Goal: Information Seeking & Learning: Learn about a topic

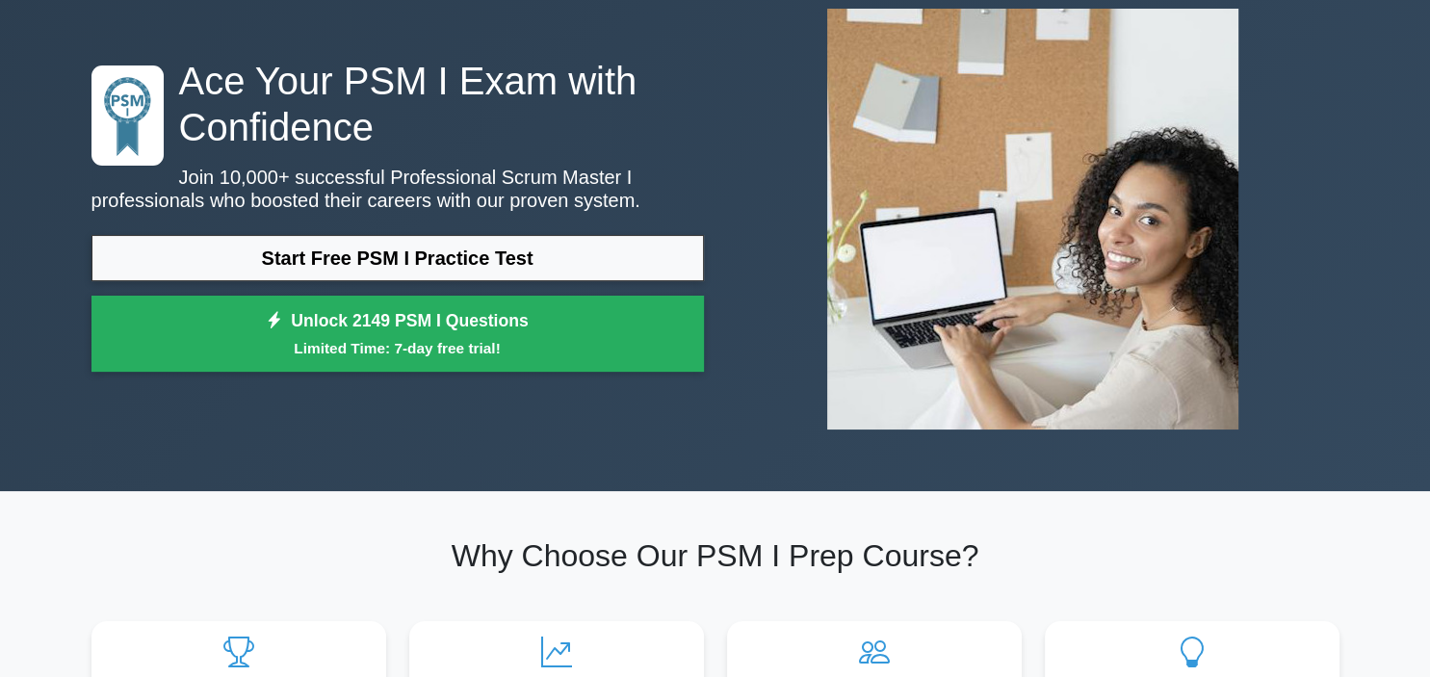
scroll to position [115, 0]
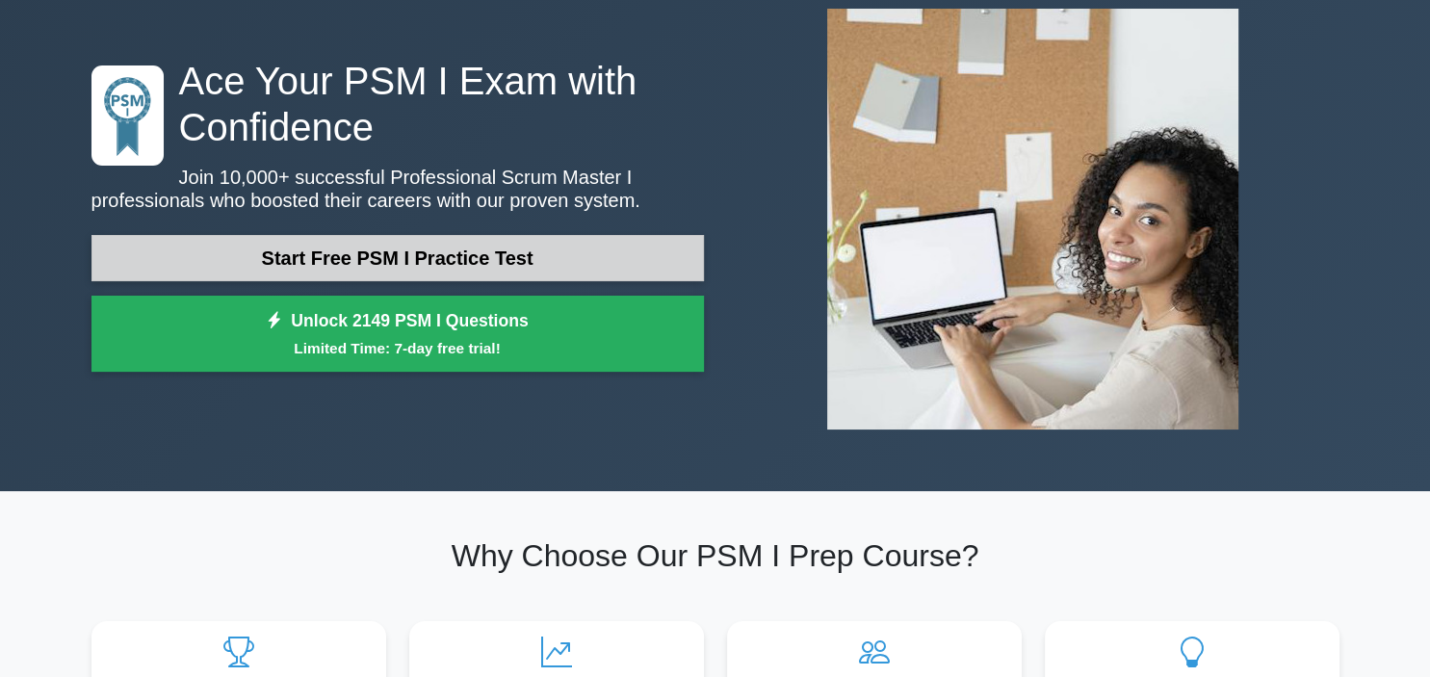
click at [298, 269] on link "Start Free PSM I Practice Test" at bounding box center [398, 258] width 613 height 46
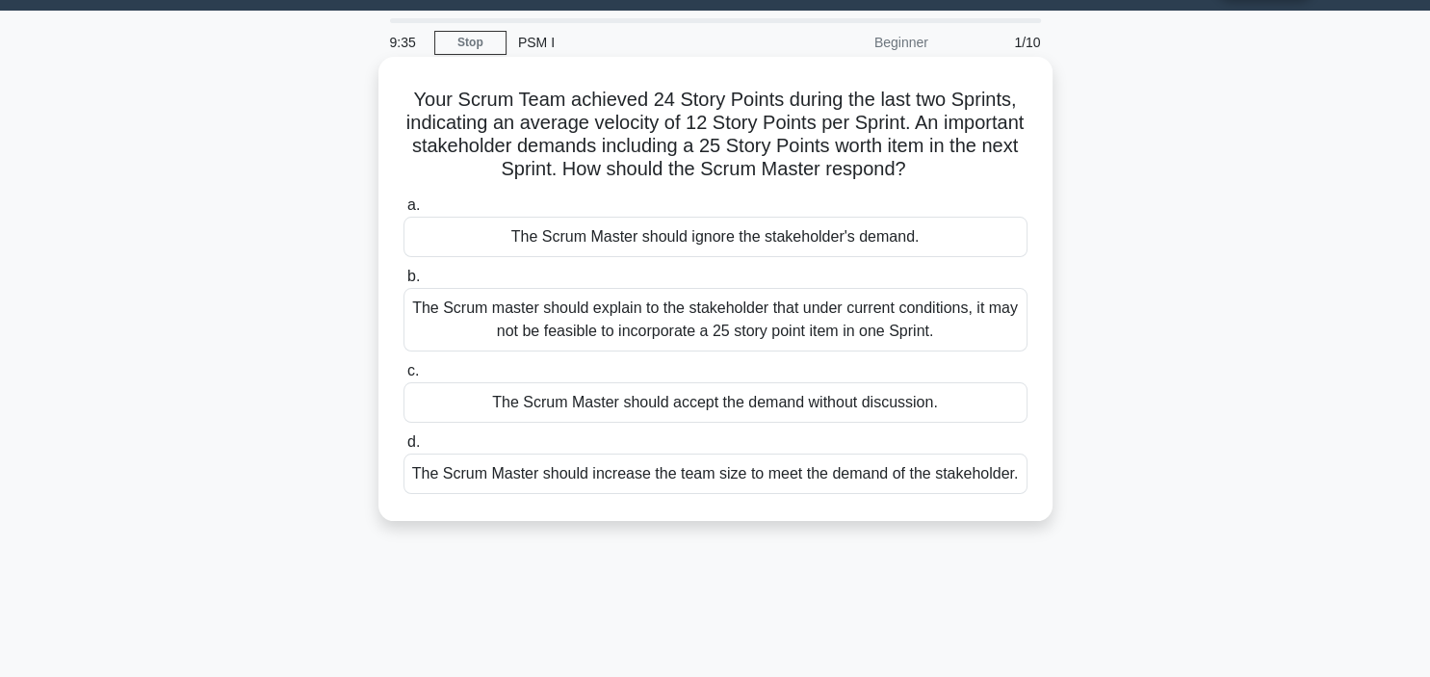
scroll to position [53, 0]
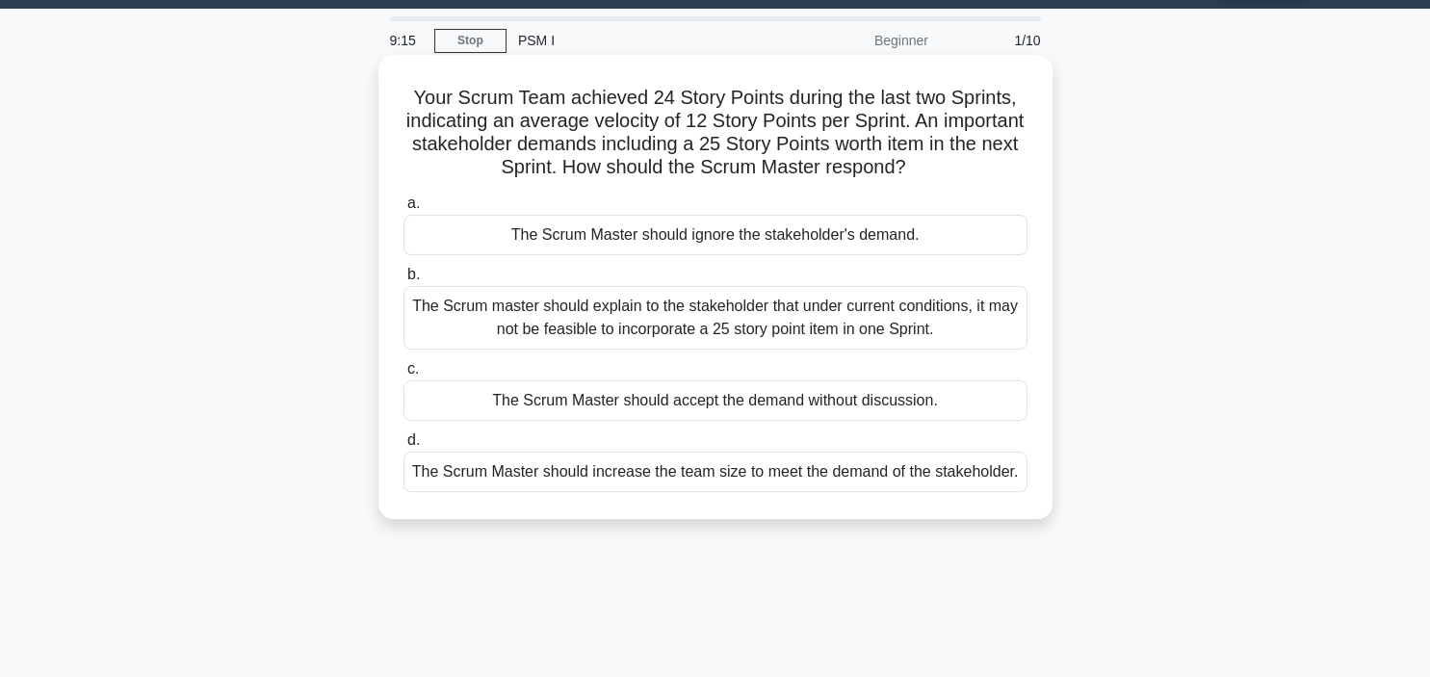
click at [618, 332] on div "The Scrum master should explain to the stakeholder that under current condition…" at bounding box center [716, 318] width 624 height 64
click at [404, 281] on input "b. The Scrum master should explain to the stakeholder that under current condit…" at bounding box center [404, 275] width 0 height 13
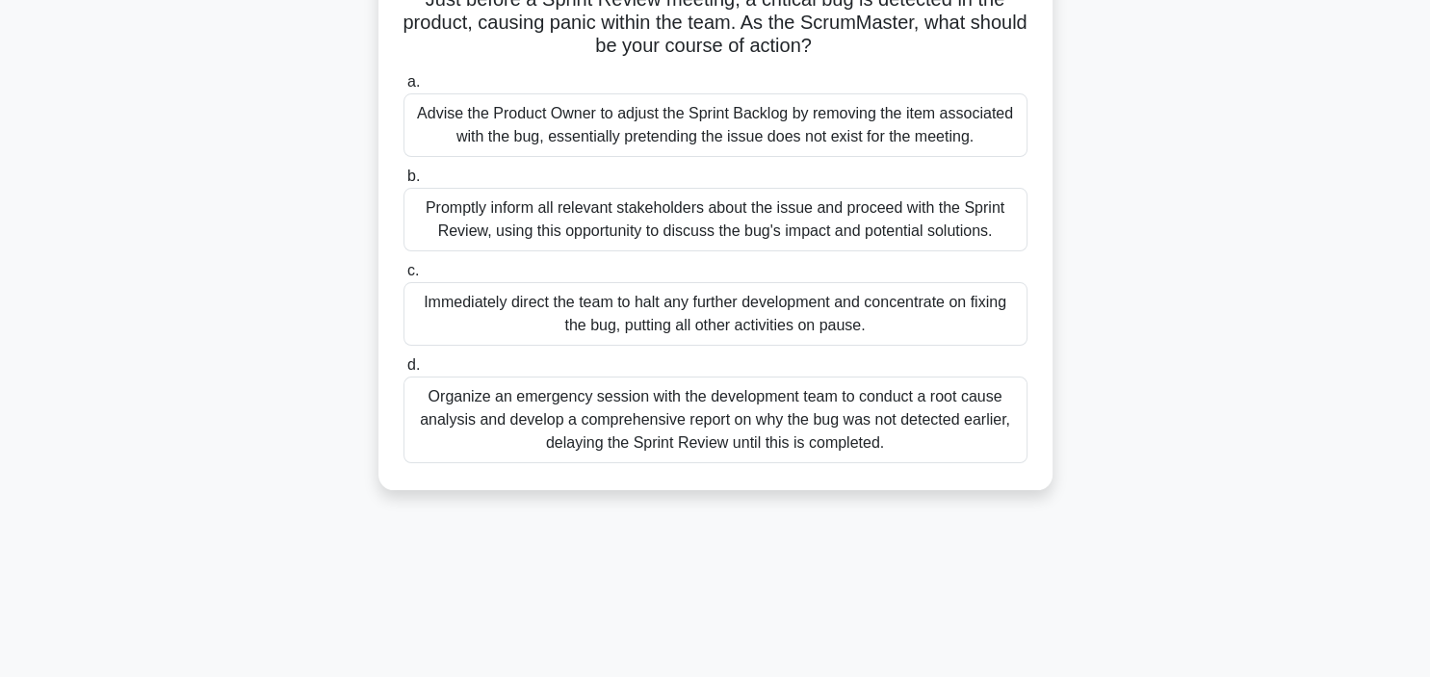
scroll to position [158, 0]
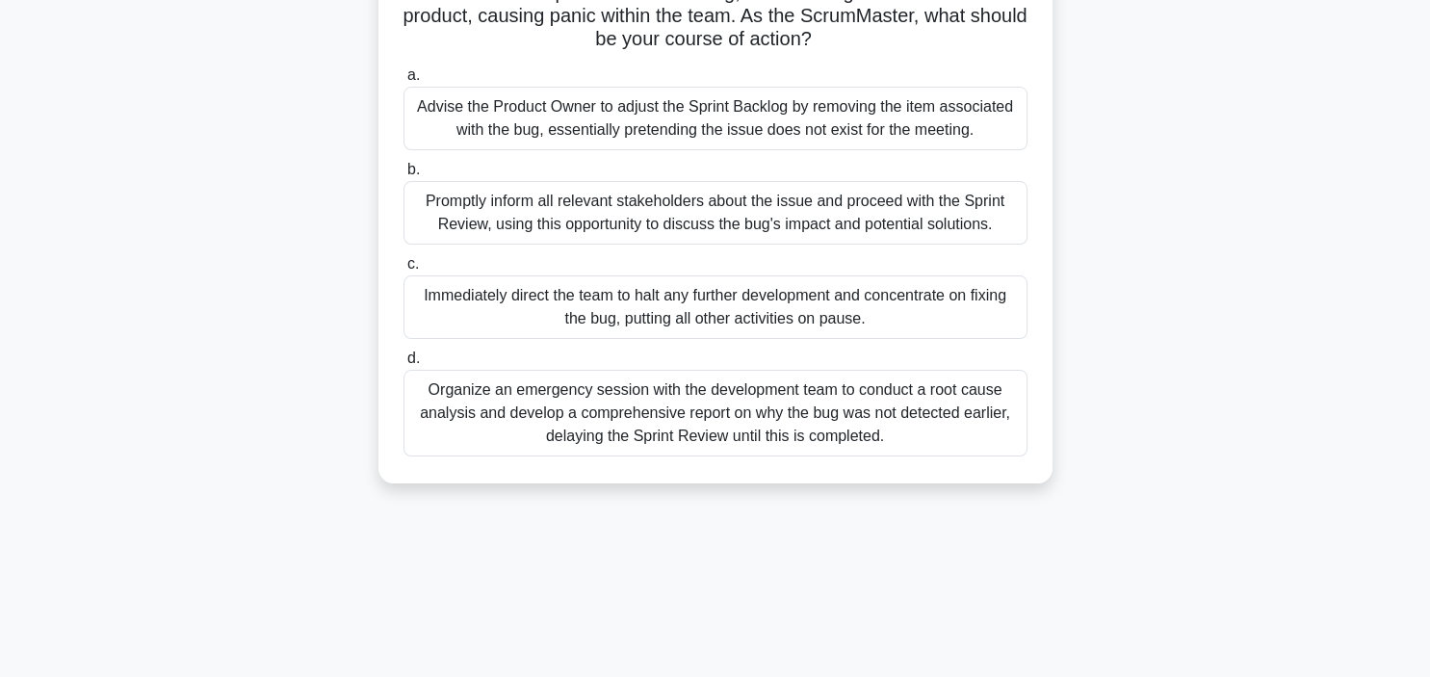
click at [656, 210] on div "Promptly inform all relevant stakeholders about the issue and proceed with the …" at bounding box center [716, 213] width 624 height 64
click at [404, 176] on input "b. Promptly inform all relevant stakeholders about the issue and proceed with t…" at bounding box center [404, 170] width 0 height 13
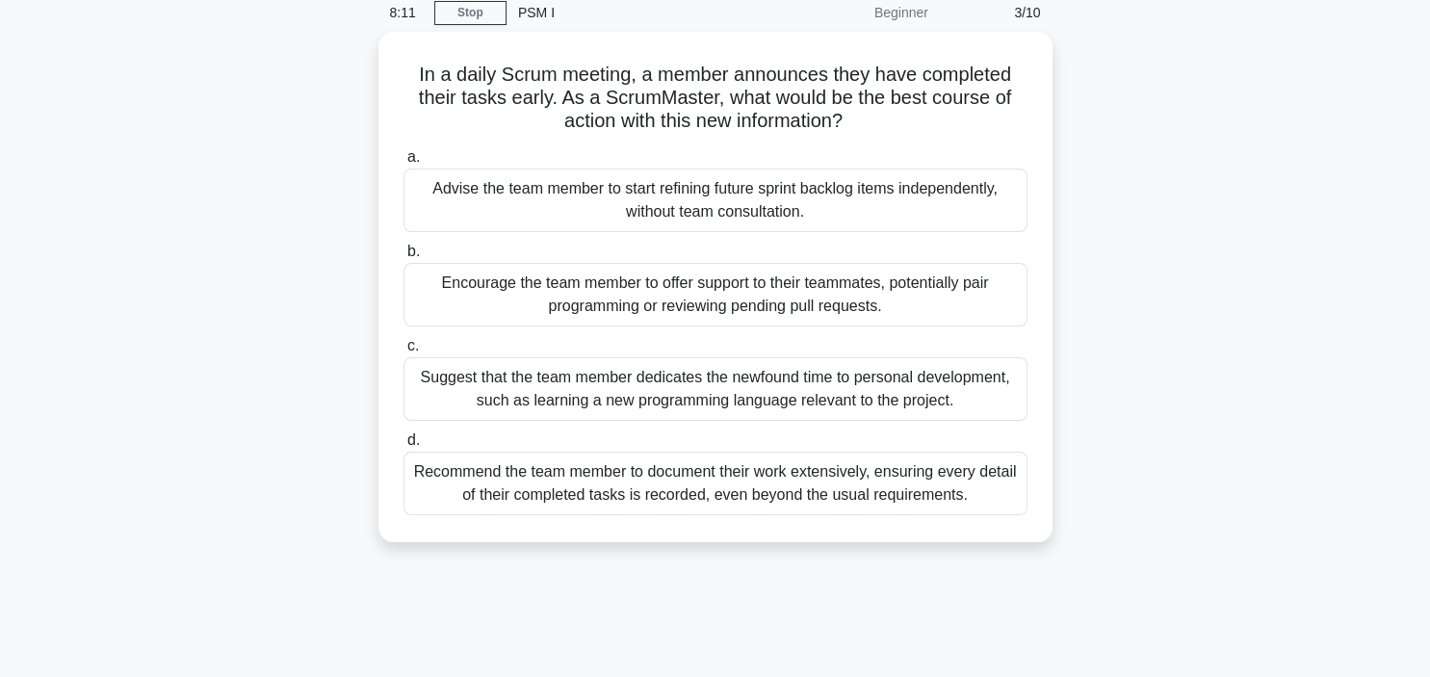
scroll to position [81, 0]
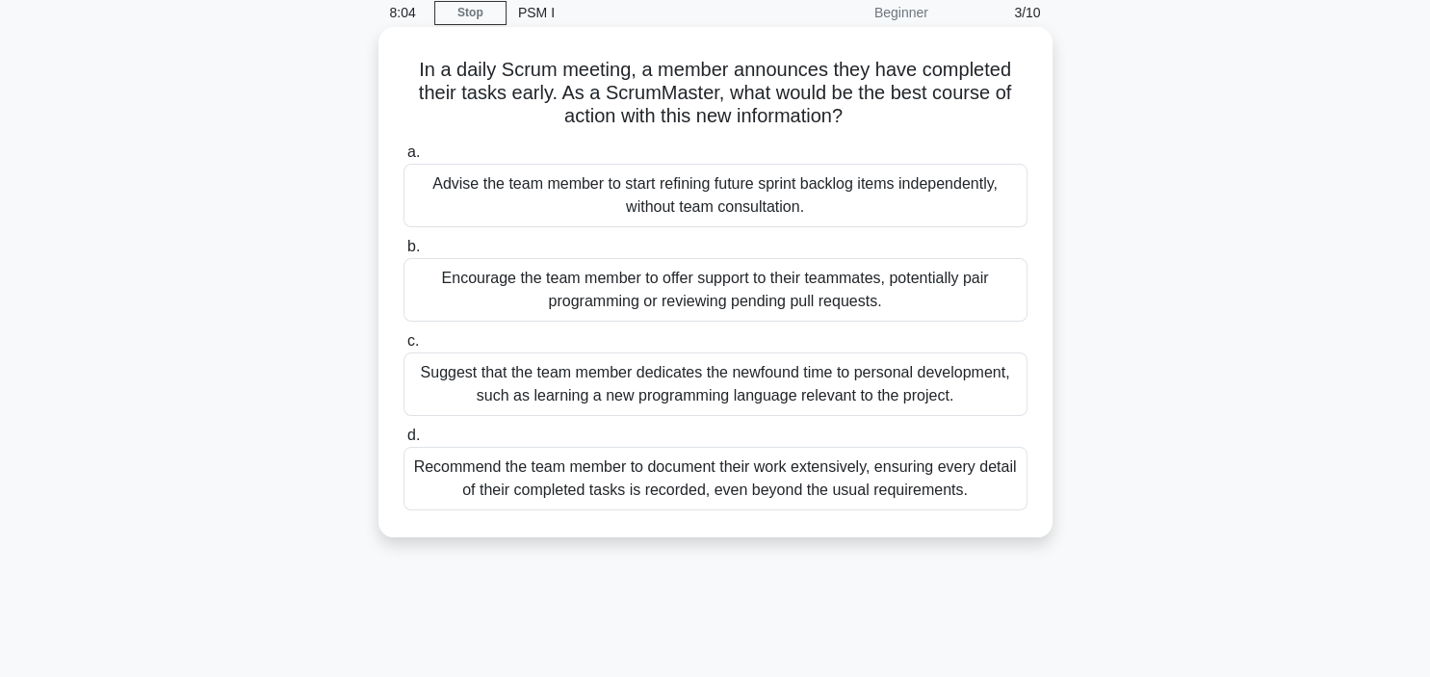
click at [665, 290] on div "Encourage the team member to offer support to their teammates, potentially pair…" at bounding box center [716, 290] width 624 height 64
click at [404, 253] on input "b. Encourage the team member to offer support to their teammates, potentially p…" at bounding box center [404, 247] width 0 height 13
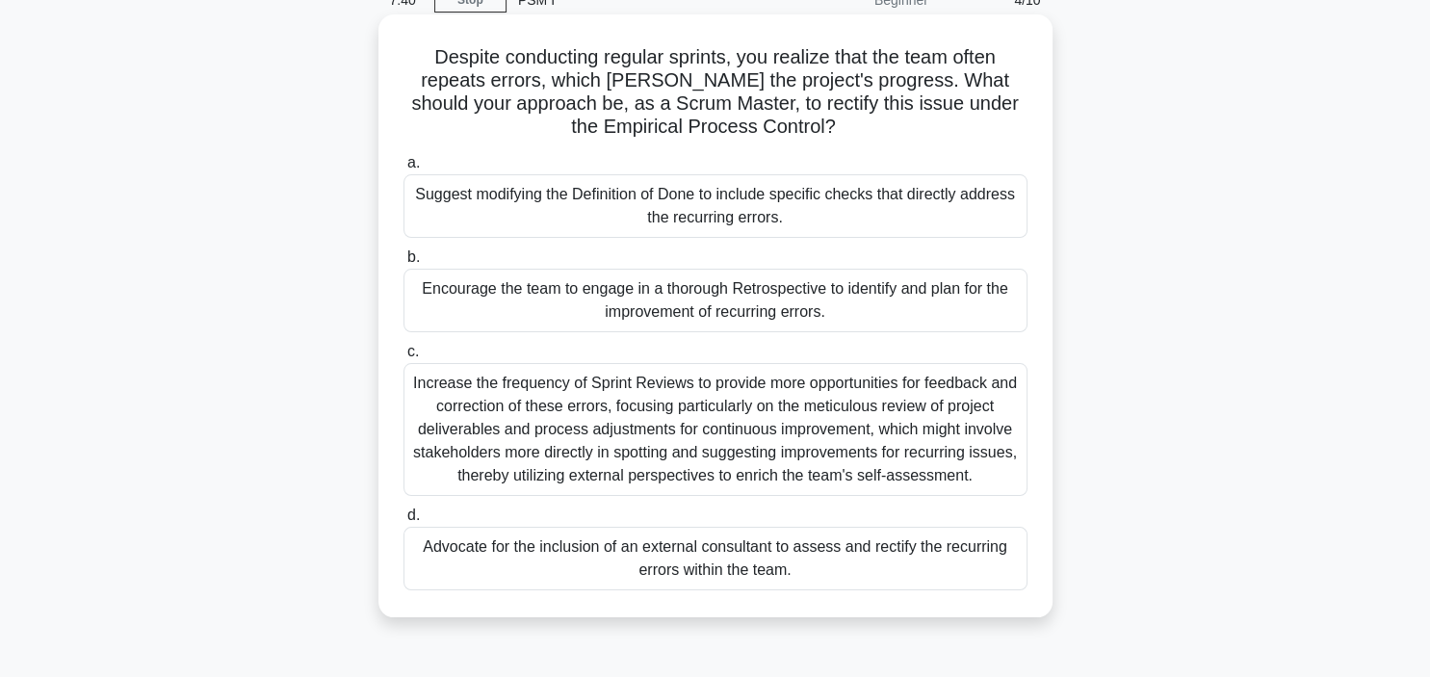
scroll to position [94, 0]
click at [708, 307] on div "Encourage the team to engage in a thorough Retrospective to identify and plan f…" at bounding box center [716, 300] width 624 height 64
click at [404, 263] on input "b. Encourage the team to engage in a thorough Retrospective to identify and pla…" at bounding box center [404, 256] width 0 height 13
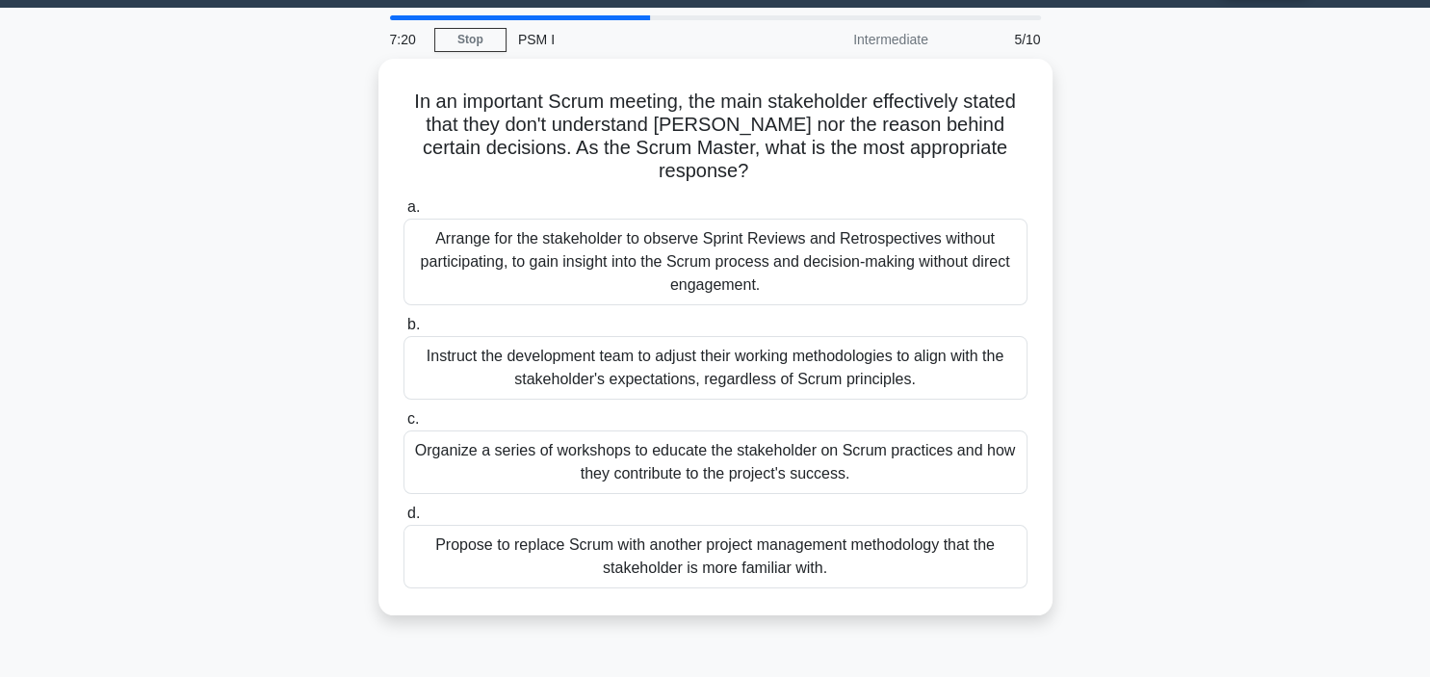
scroll to position [58, 0]
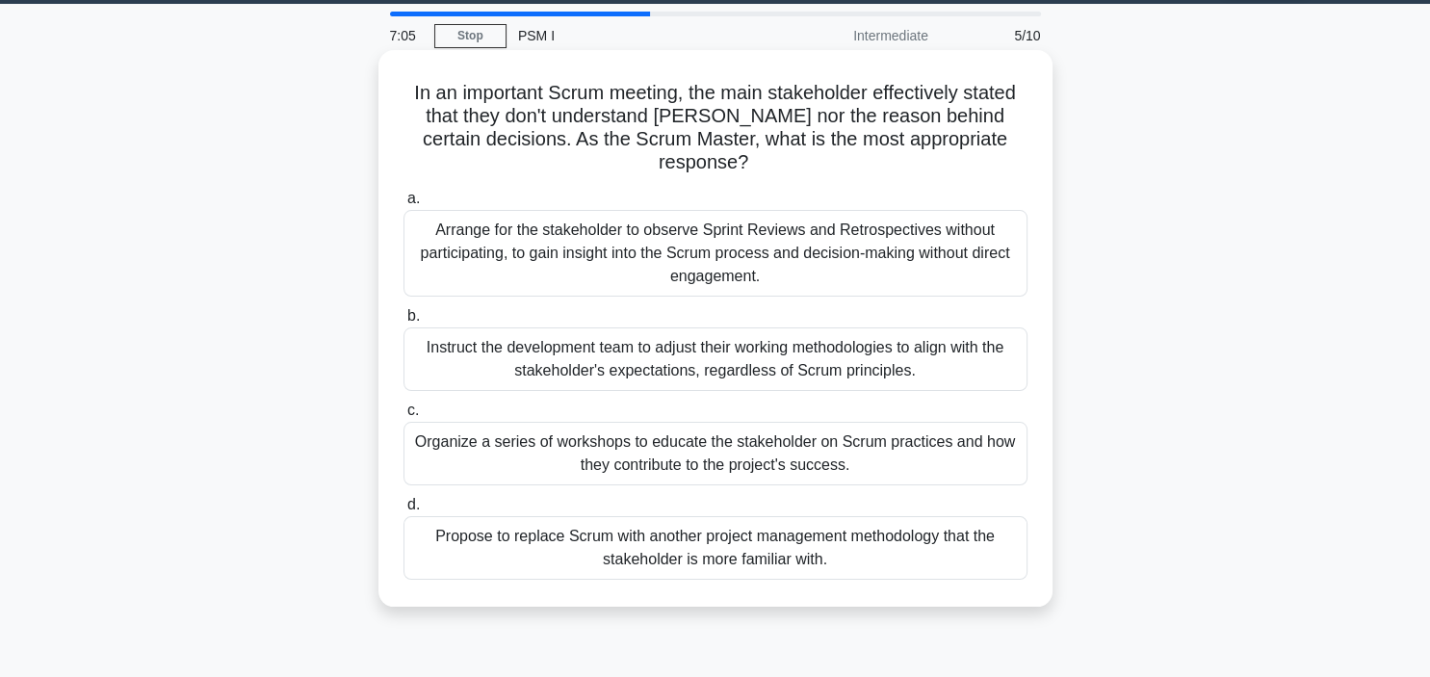
click at [711, 461] on div "Organize a series of workshops to educate the stakeholder on Scrum practices an…" at bounding box center [716, 454] width 624 height 64
click at [404, 417] on input "c. Organize a series of workshops to educate the stakeholder on Scrum practices…" at bounding box center [404, 411] width 0 height 13
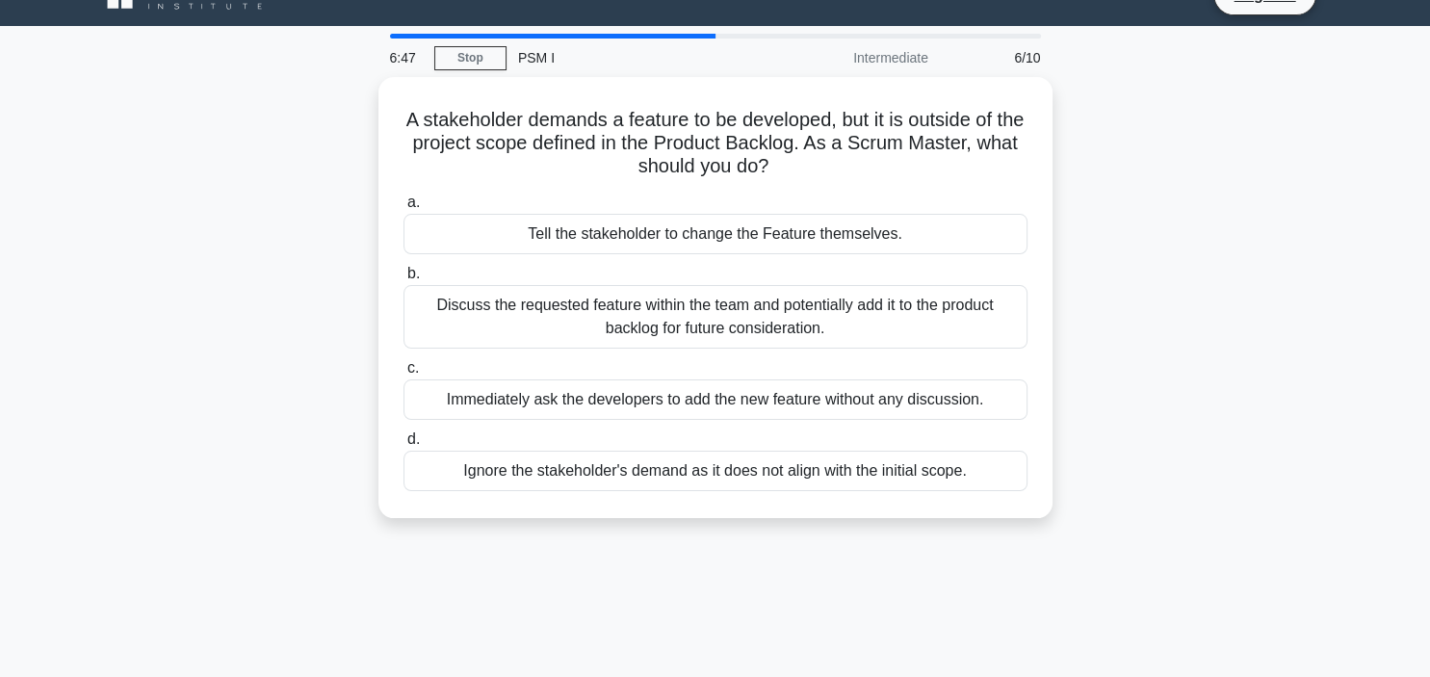
scroll to position [37, 0]
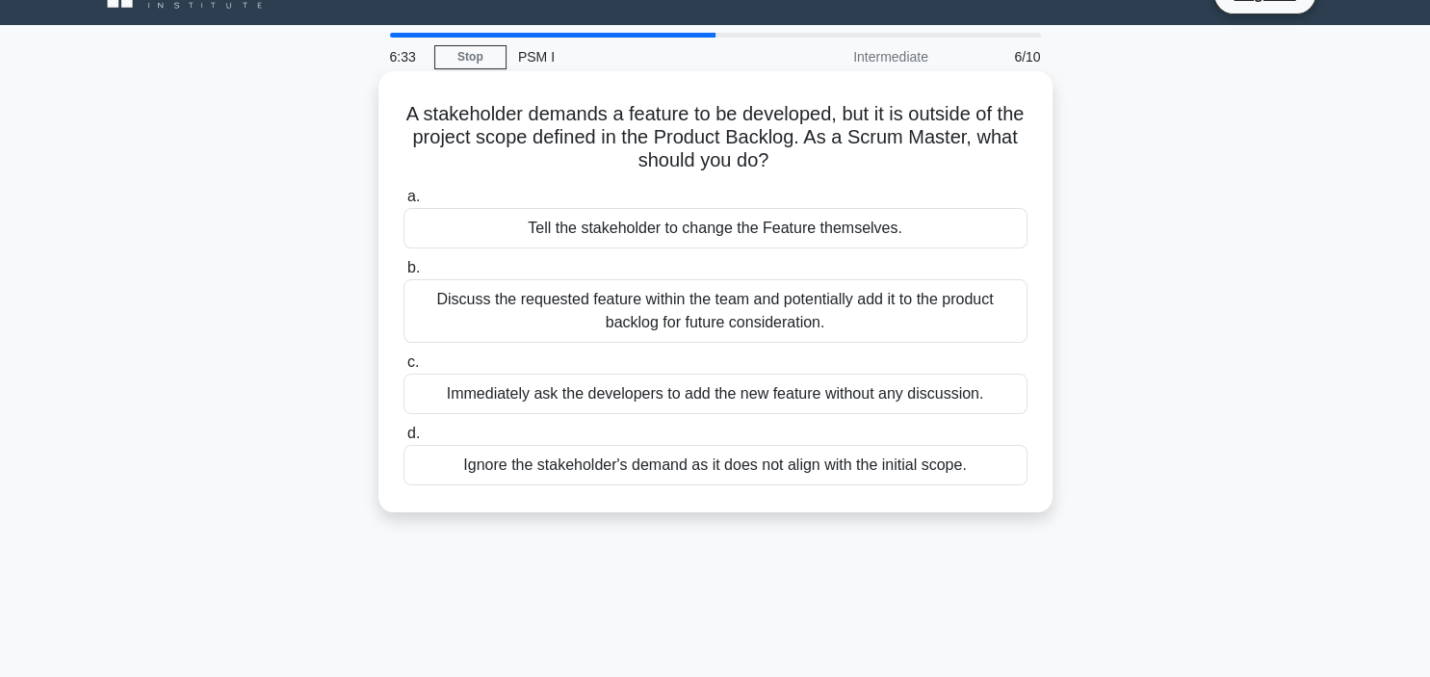
click at [698, 314] on div "Discuss the requested feature within the team and potentially add it to the pro…" at bounding box center [716, 311] width 624 height 64
click at [404, 275] on input "b. Discuss the requested feature within the team and potentially add it to the …" at bounding box center [404, 268] width 0 height 13
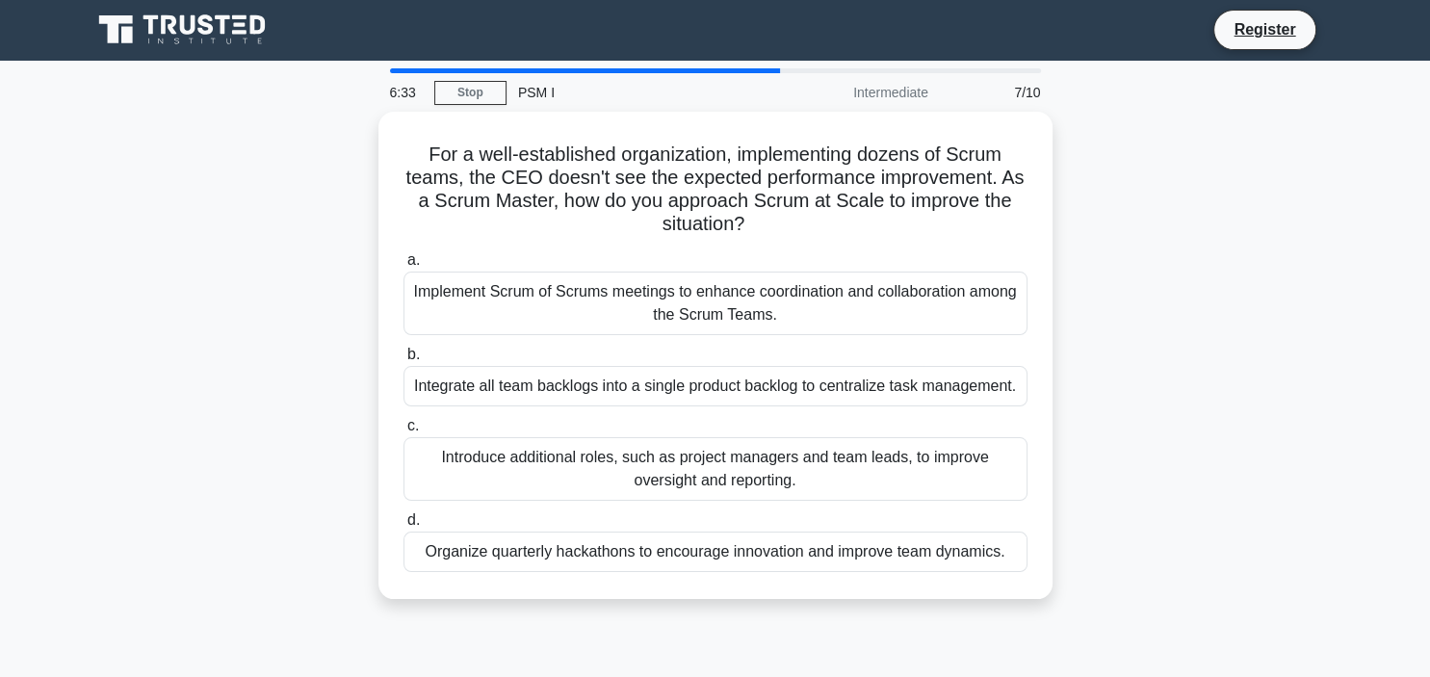
scroll to position [0, 0]
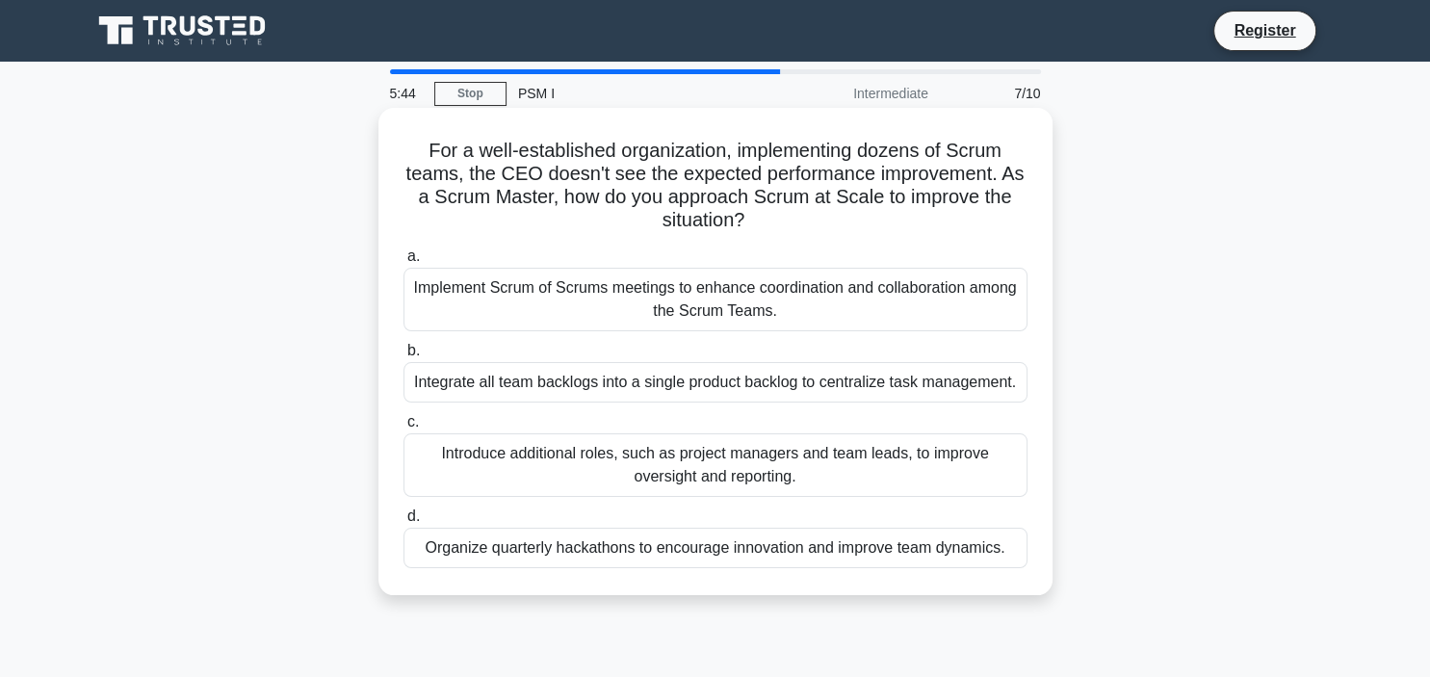
click at [707, 388] on div "Integrate all team backlogs into a single product backlog to centralize task ma…" at bounding box center [716, 382] width 624 height 40
click at [404, 357] on input "b. Integrate all team backlogs into a single product backlog to centralize task…" at bounding box center [404, 351] width 0 height 13
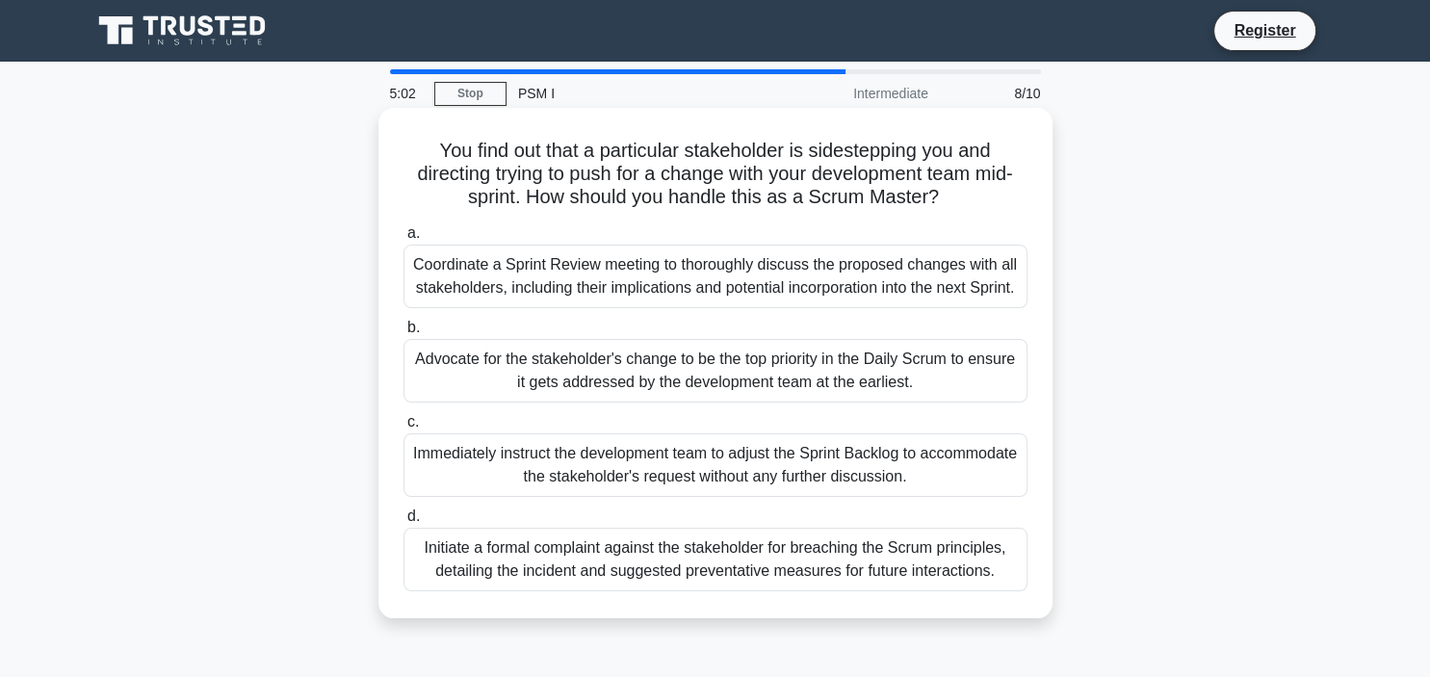
click at [729, 298] on div "Coordinate a Sprint Review meeting to thoroughly discuss the proposed changes w…" at bounding box center [716, 277] width 624 height 64
click at [404, 240] on input "a. Coordinate a Sprint Review meeting to thoroughly discuss the proposed change…" at bounding box center [404, 233] width 0 height 13
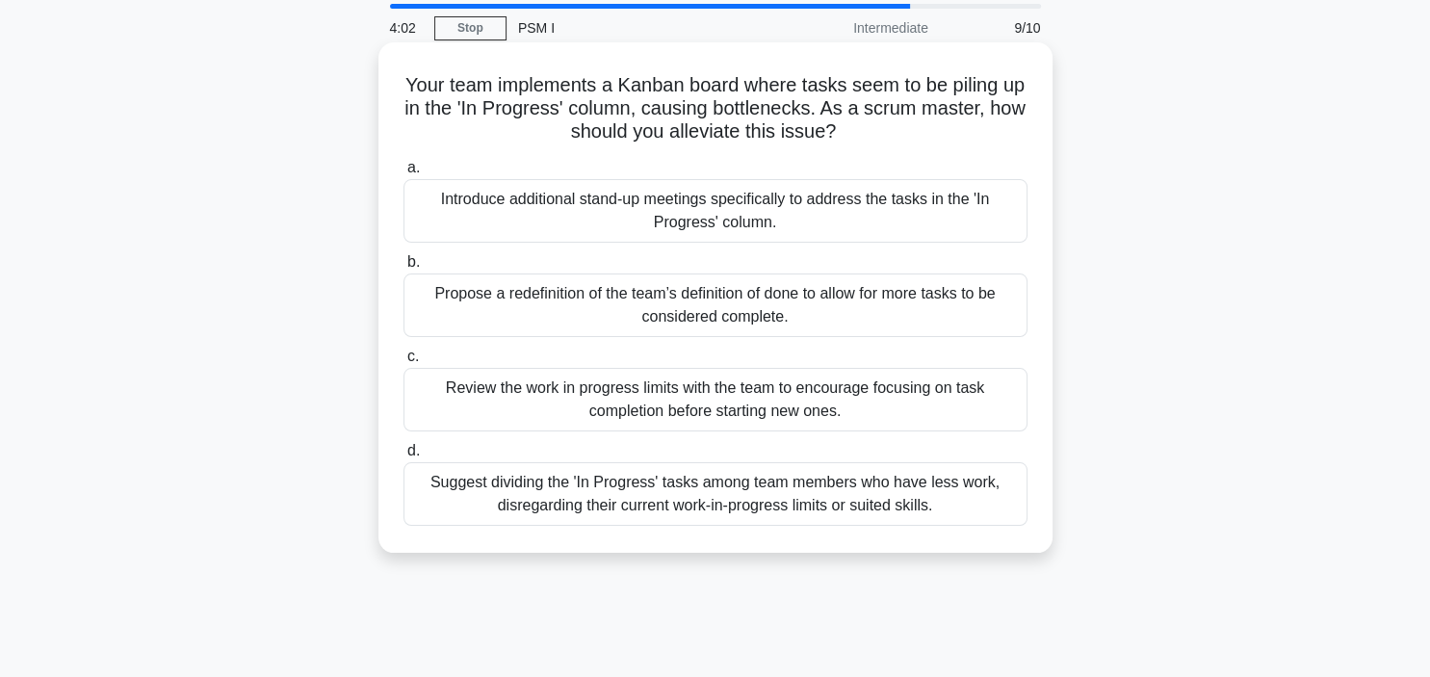
scroll to position [69, 0]
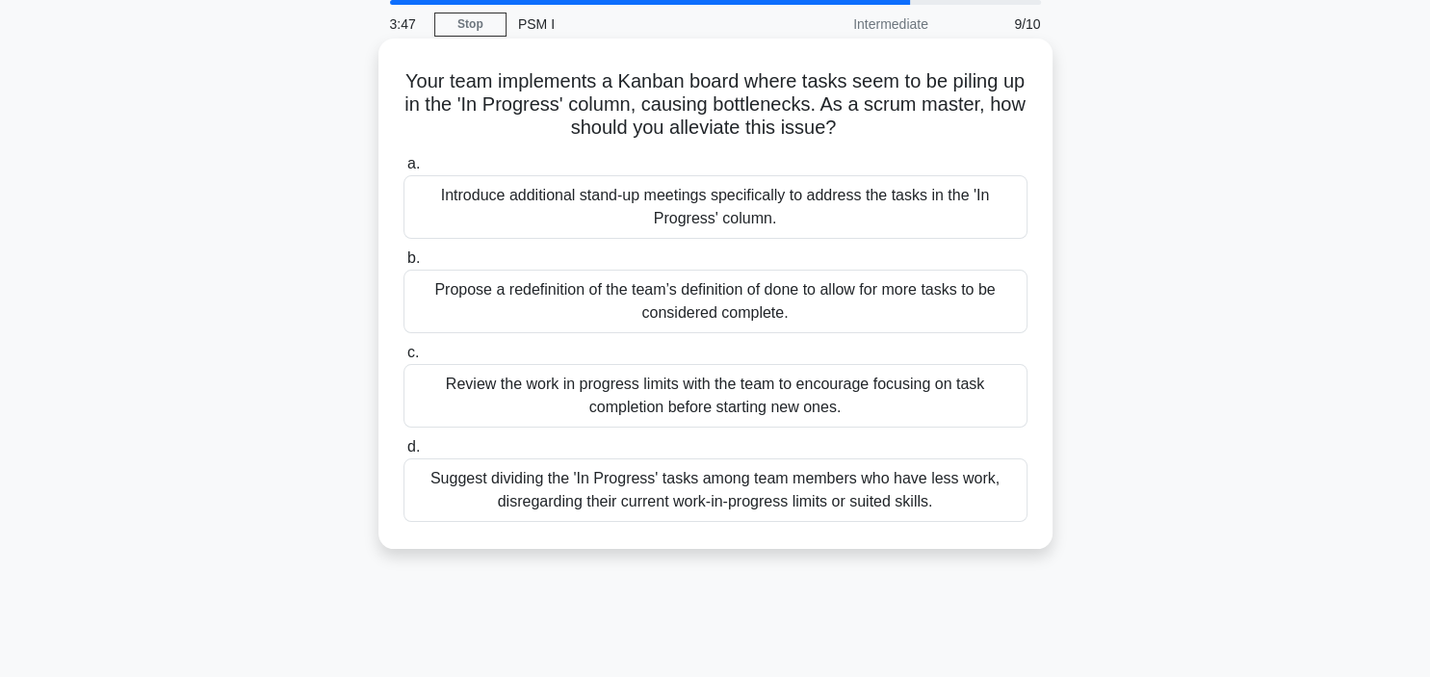
click at [712, 372] on div "Review the work in progress limits with the team to encourage focusing on task …" at bounding box center [716, 396] width 624 height 64
click at [404, 359] on input "c. Review the work in progress limits with the team to encourage focusing on ta…" at bounding box center [404, 353] width 0 height 13
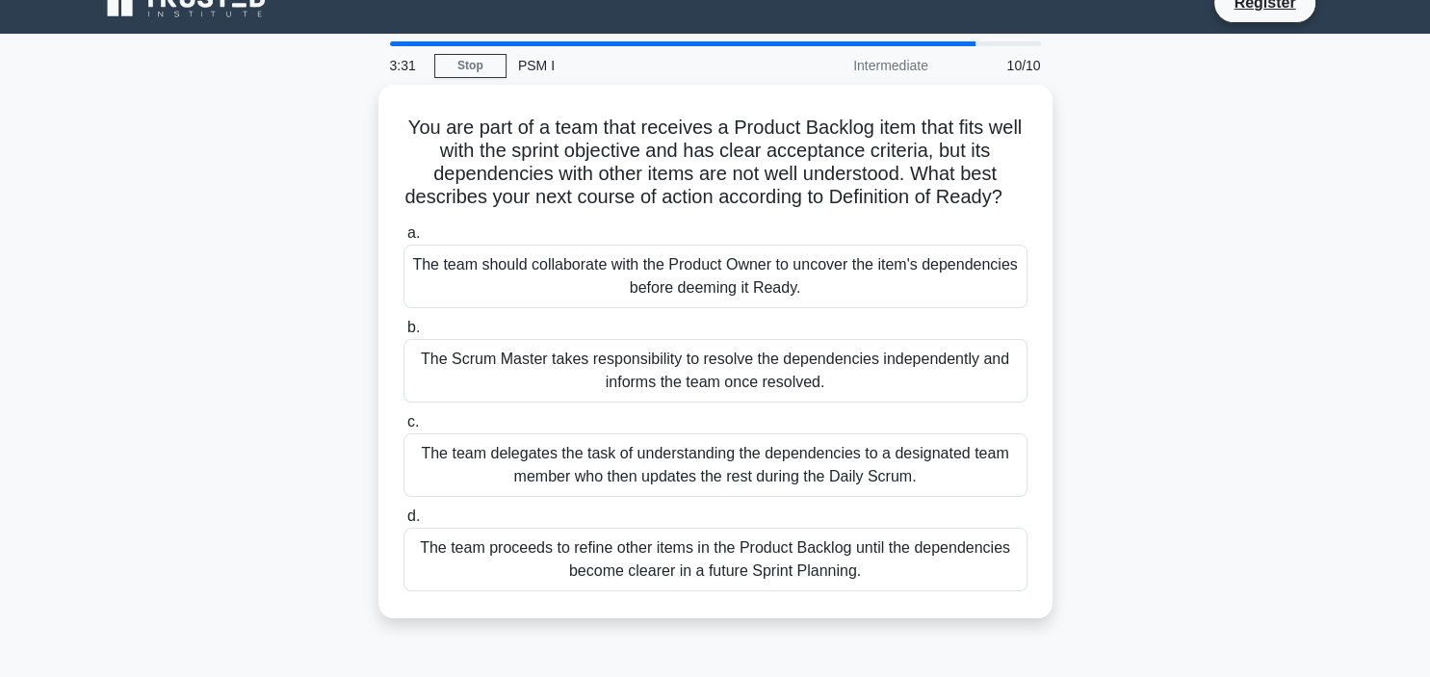
scroll to position [30, 0]
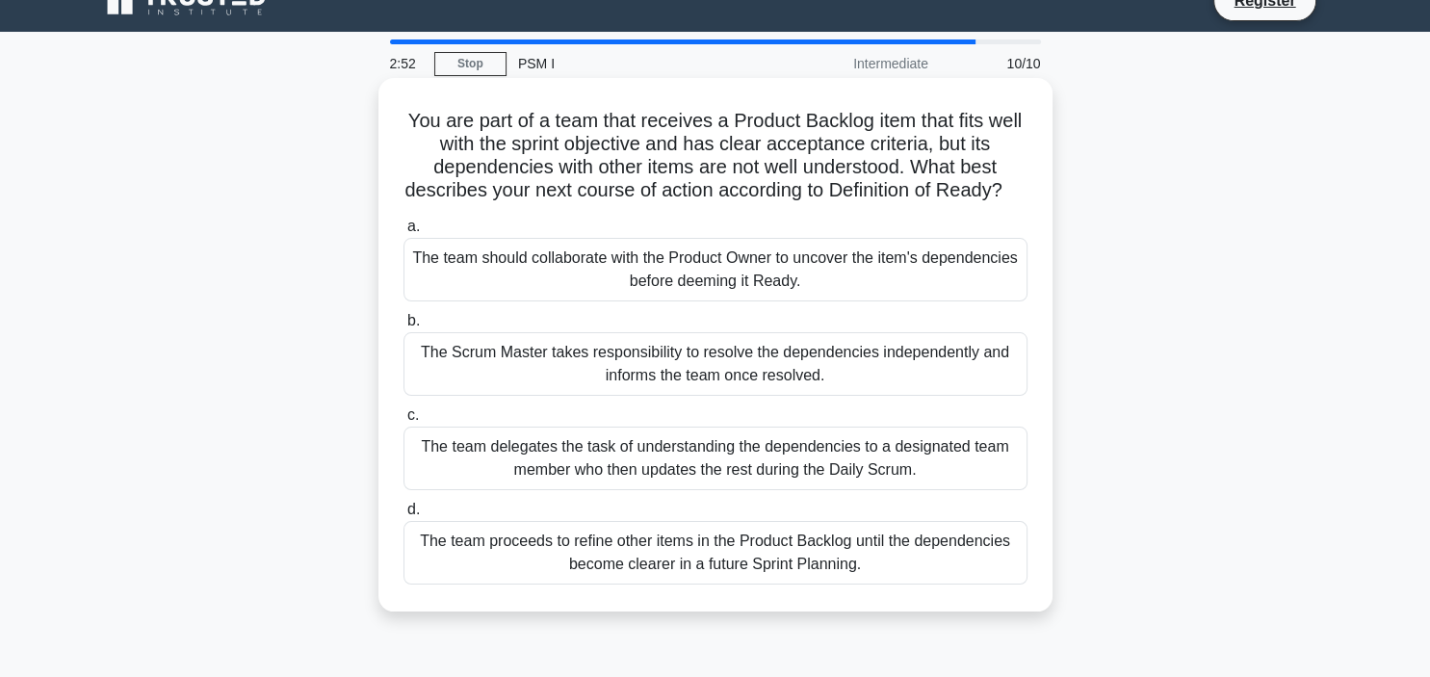
click at [692, 279] on div "The team should collaborate with the Product Owner to uncover the item's depend…" at bounding box center [716, 270] width 624 height 64
click at [404, 233] on input "a. The team should collaborate with the Product Owner to uncover the item's dep…" at bounding box center [404, 227] width 0 height 13
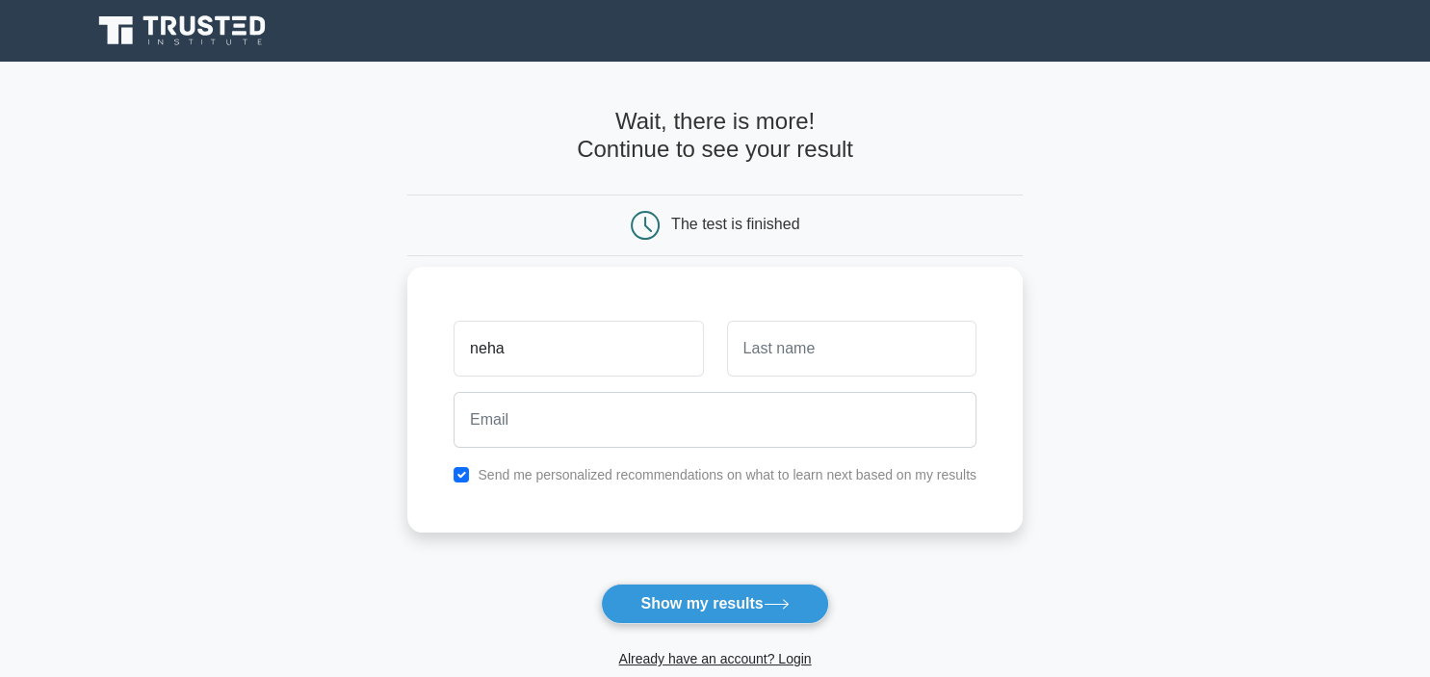
type input "neha"
click at [738, 349] on input "text" at bounding box center [851, 349] width 249 height 56
type input "B"
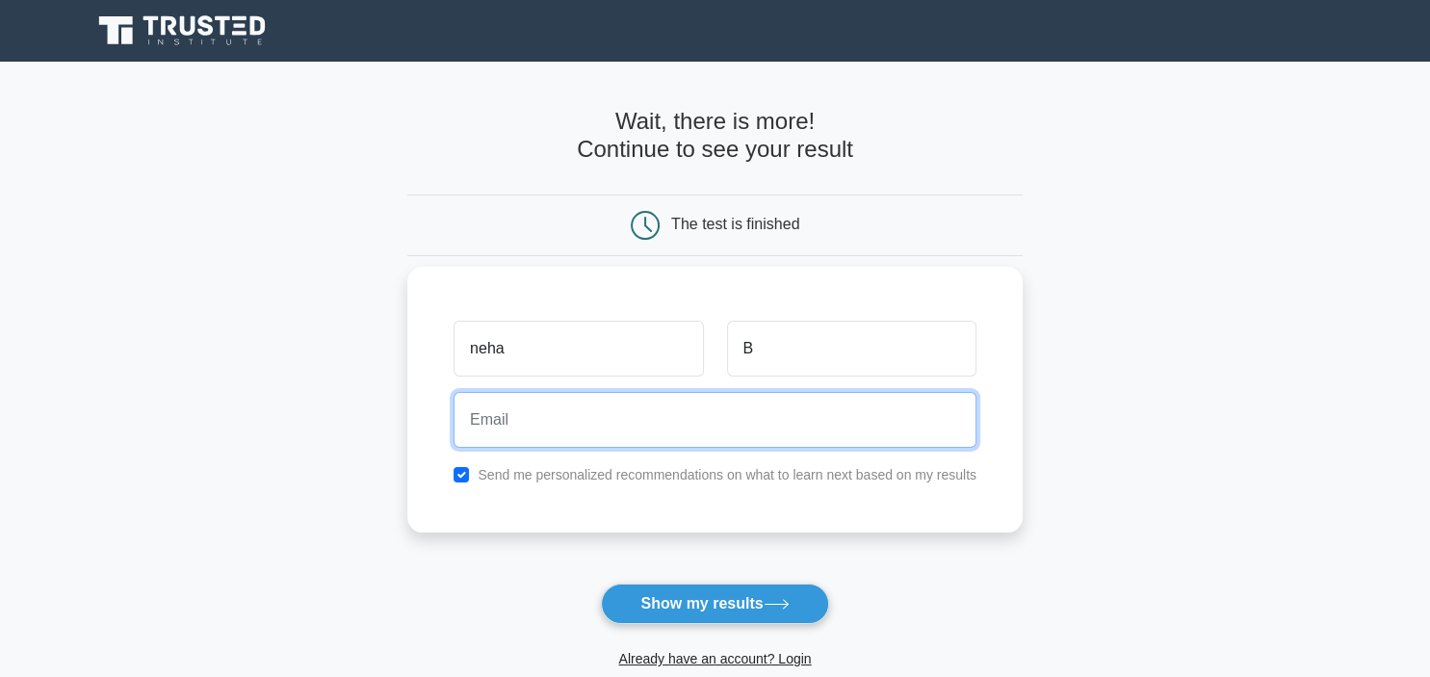
click at [678, 436] on input "email" at bounding box center [715, 420] width 523 height 56
click at [476, 420] on input "EHA_IDEAPAD@OUTLOOK.COM" at bounding box center [715, 420] width 523 height 56
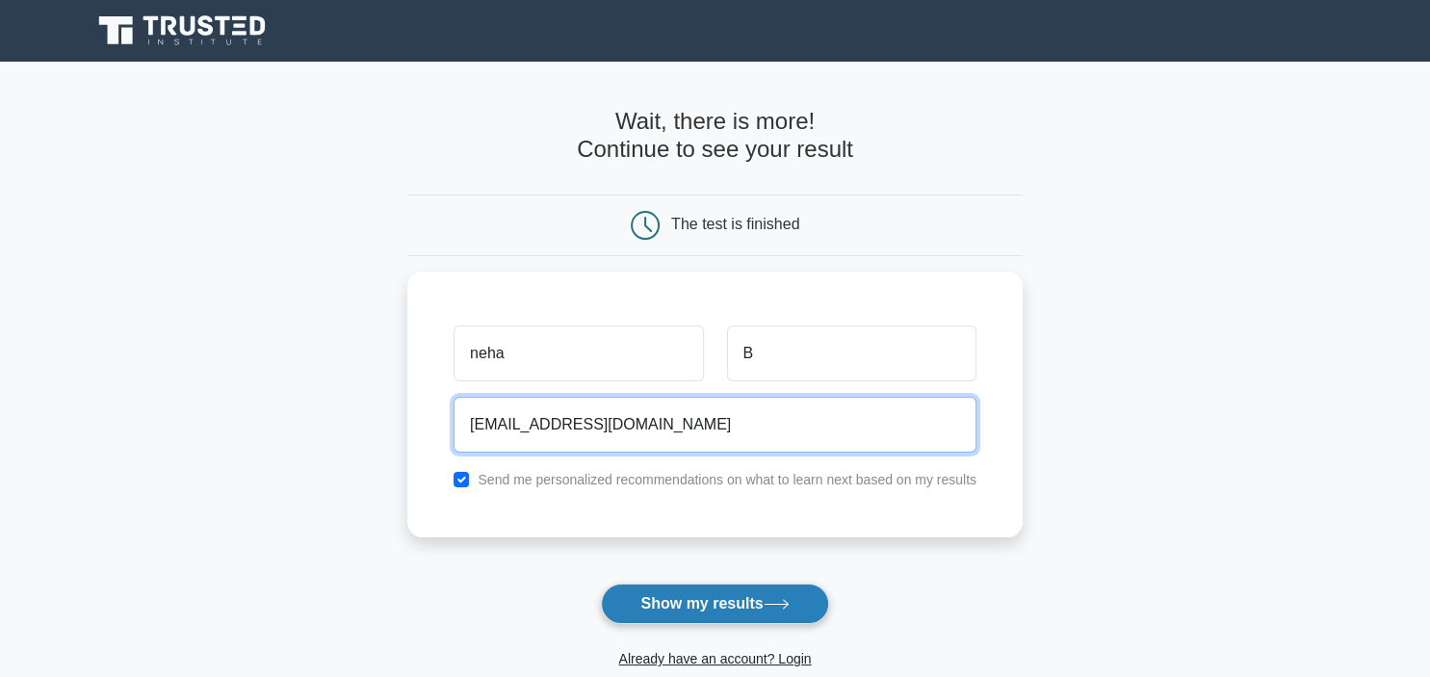
type input "NEHA_IDEAPAD@OUTLOOK.COM"
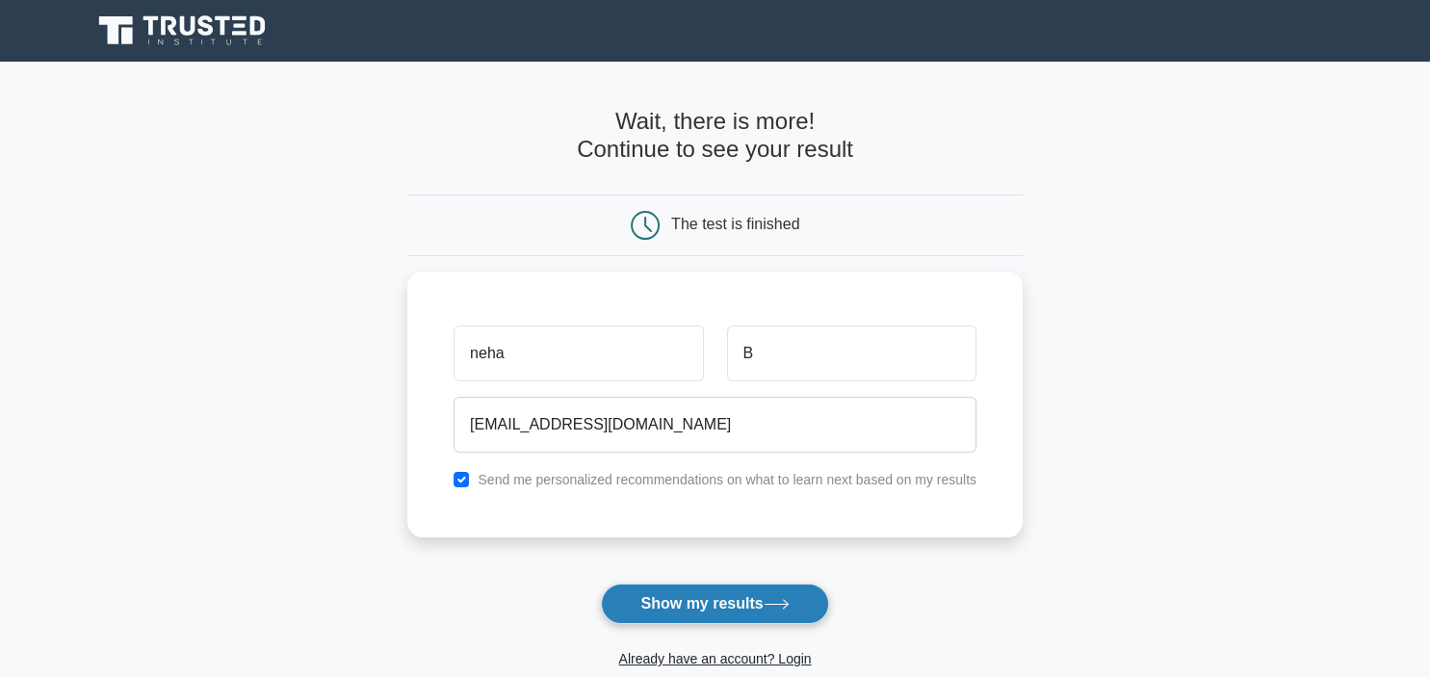
click at [642, 615] on button "Show my results" at bounding box center [714, 604] width 227 height 40
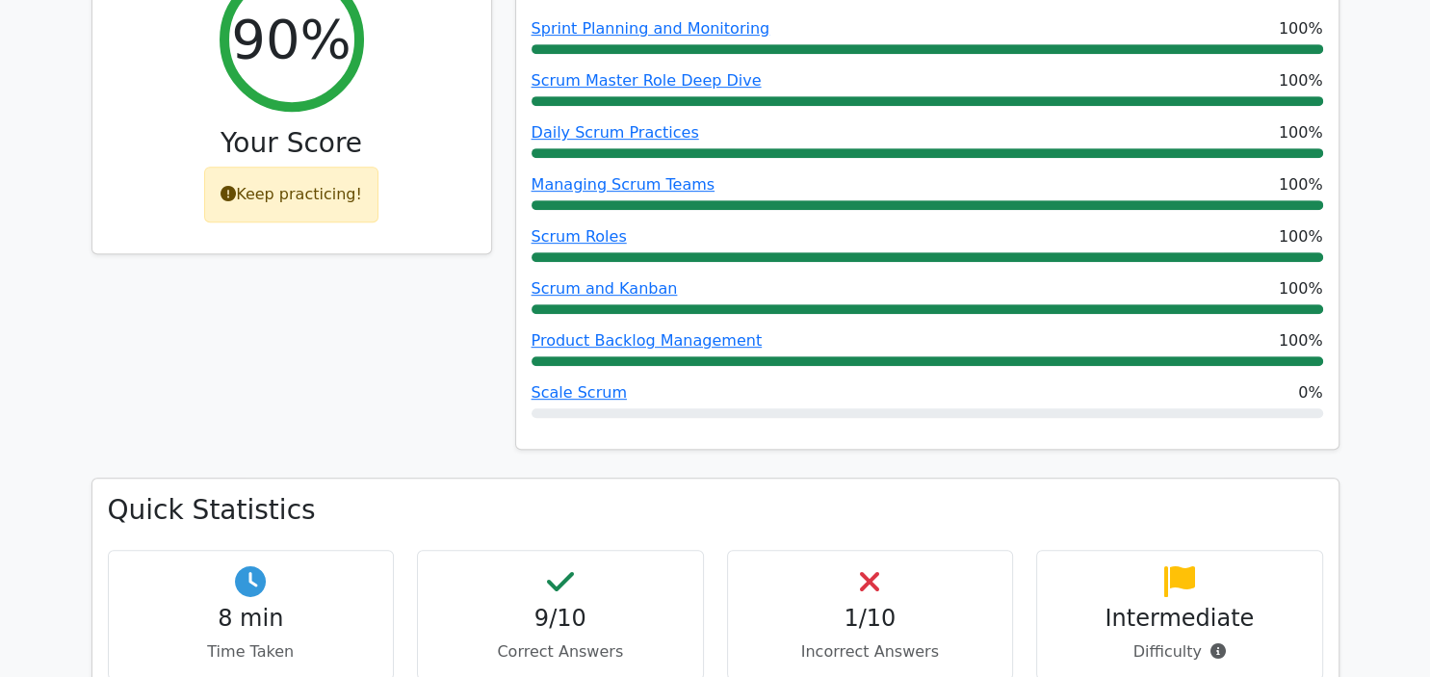
scroll to position [933, 0]
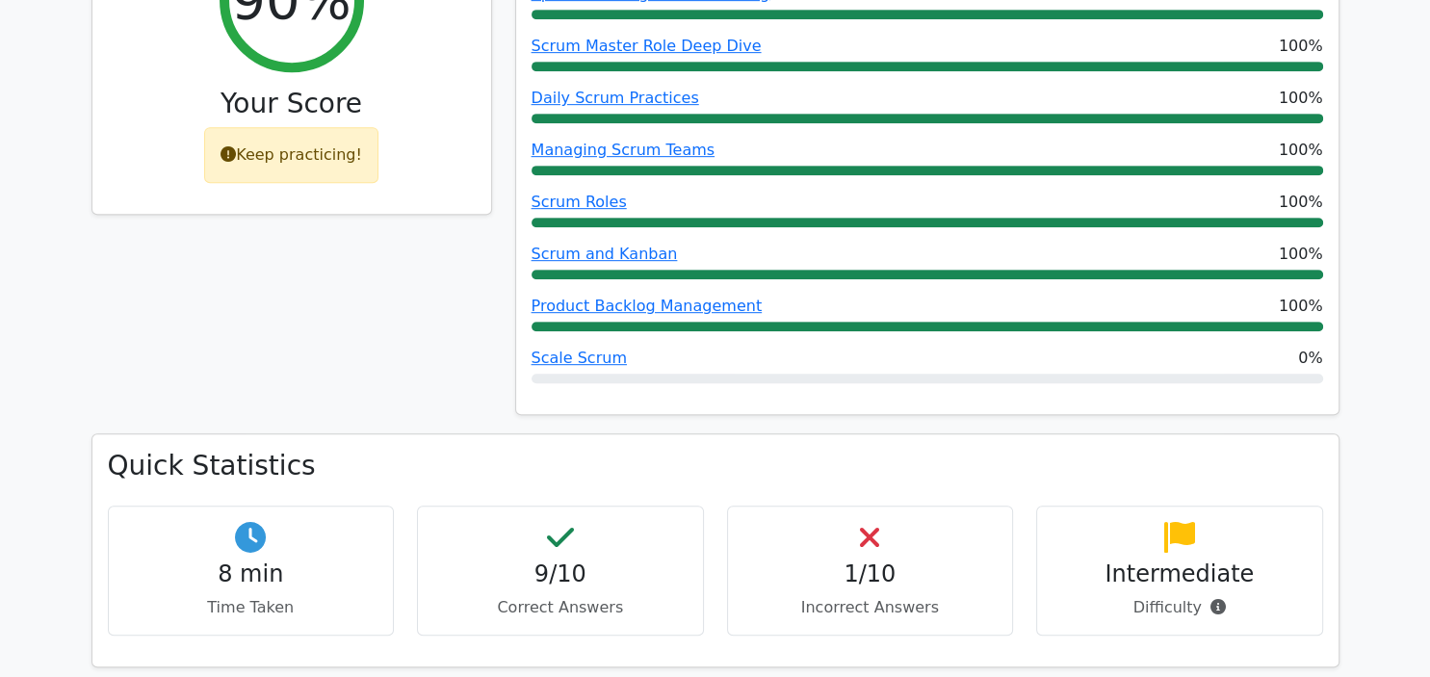
click at [852, 506] on div "1/10 Incorrect Answers" at bounding box center [870, 571] width 287 height 130
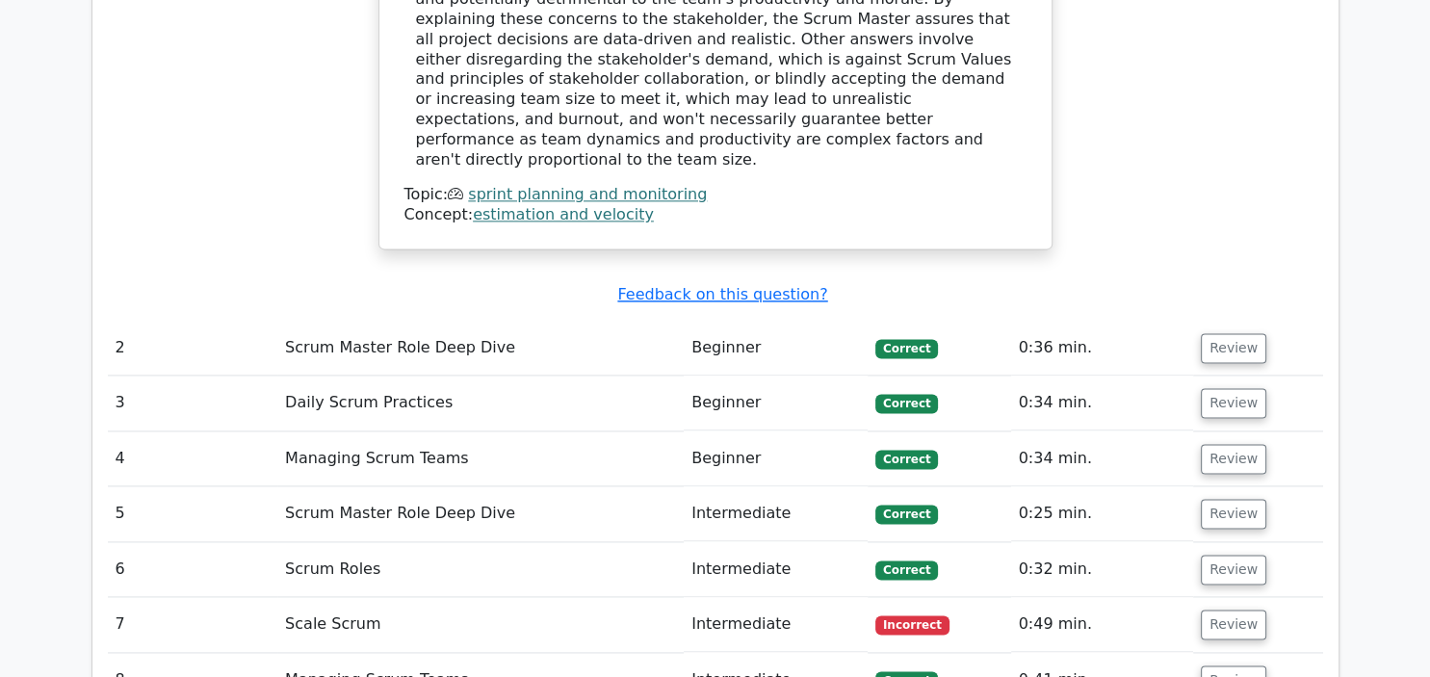
scroll to position [2442, 0]
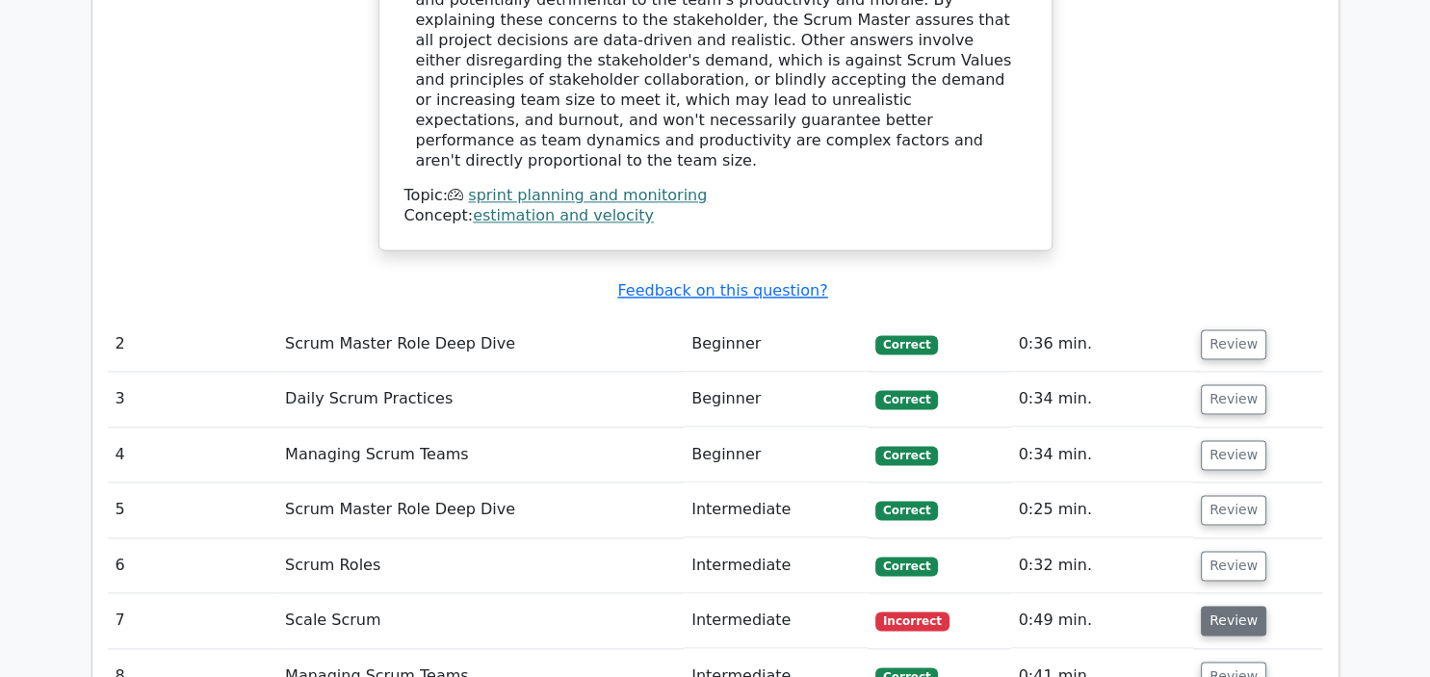
click at [1239, 606] on button "Review" at bounding box center [1234, 621] width 66 height 30
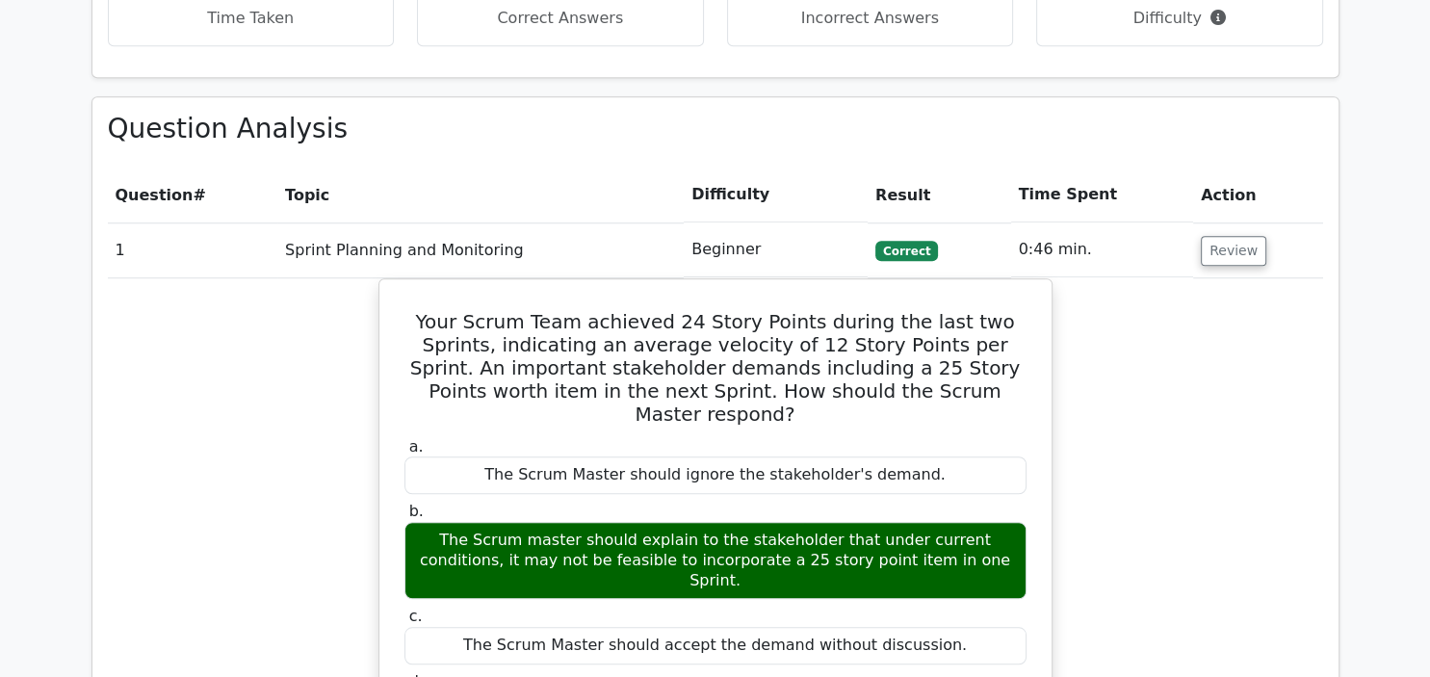
scroll to position [1525, 0]
